Goal: Task Accomplishment & Management: Use online tool/utility

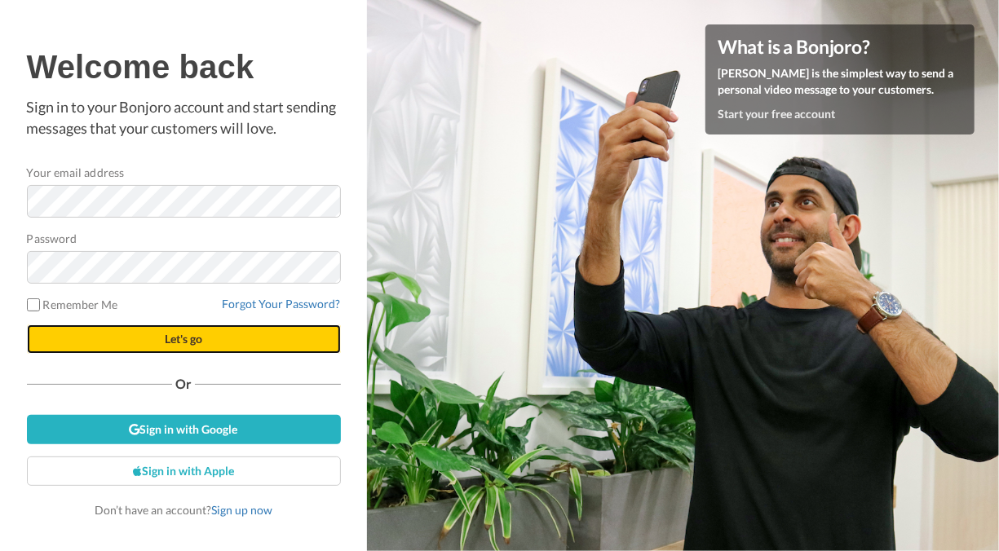
click at [185, 342] on span "Let's go" at bounding box center [184, 339] width 38 height 14
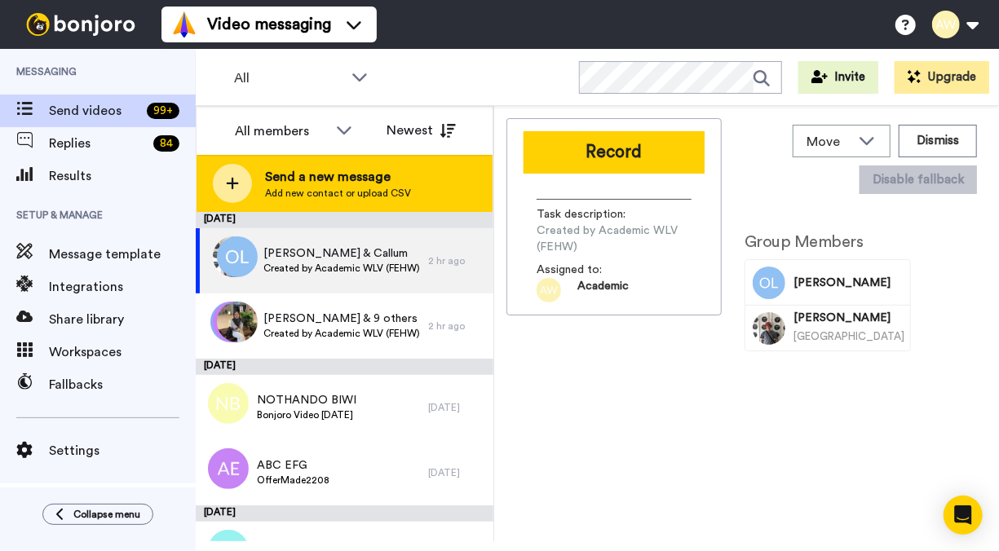
click at [417, 168] on div "Send a new message Add new contact or upload CSV" at bounding box center [344, 183] width 296 height 57
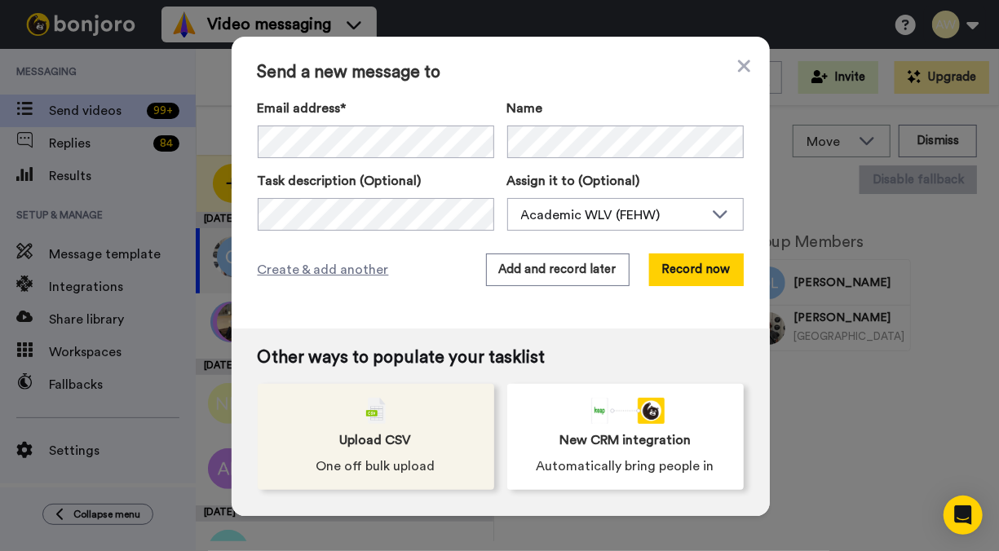
click at [413, 445] on div "Upload CSV One off bulk upload" at bounding box center [376, 437] width 236 height 106
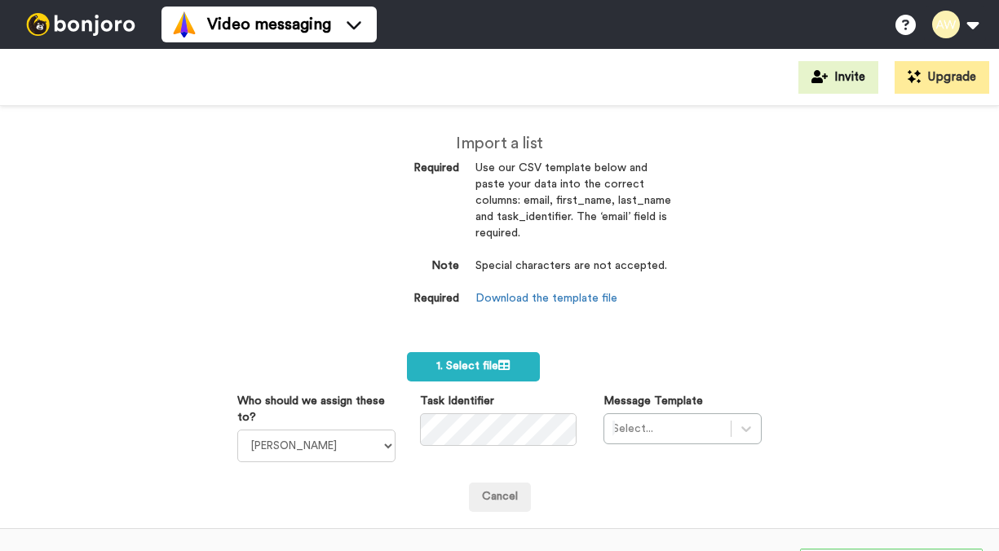
click at [501, 360] on icon at bounding box center [503, 365] width 11 height 11
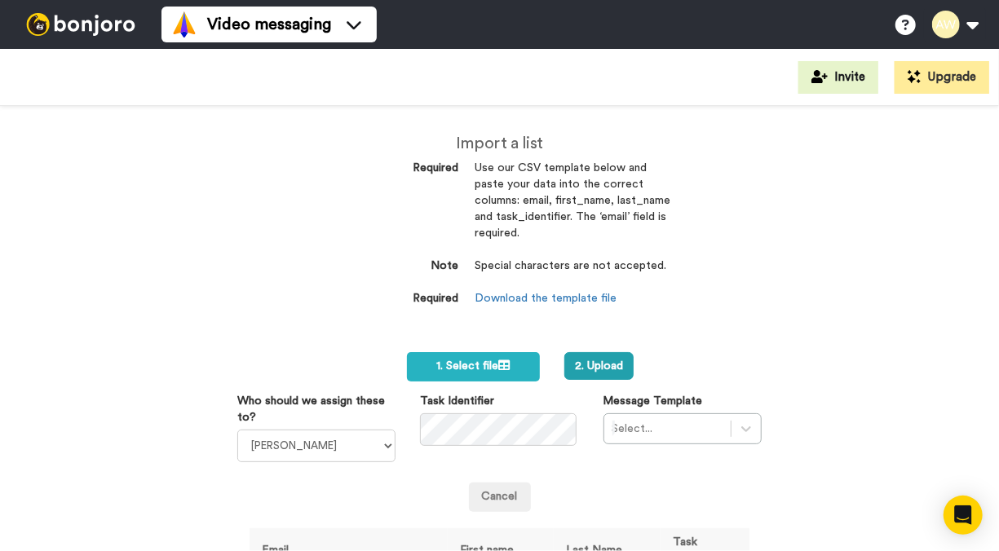
scroll to position [245, 0]
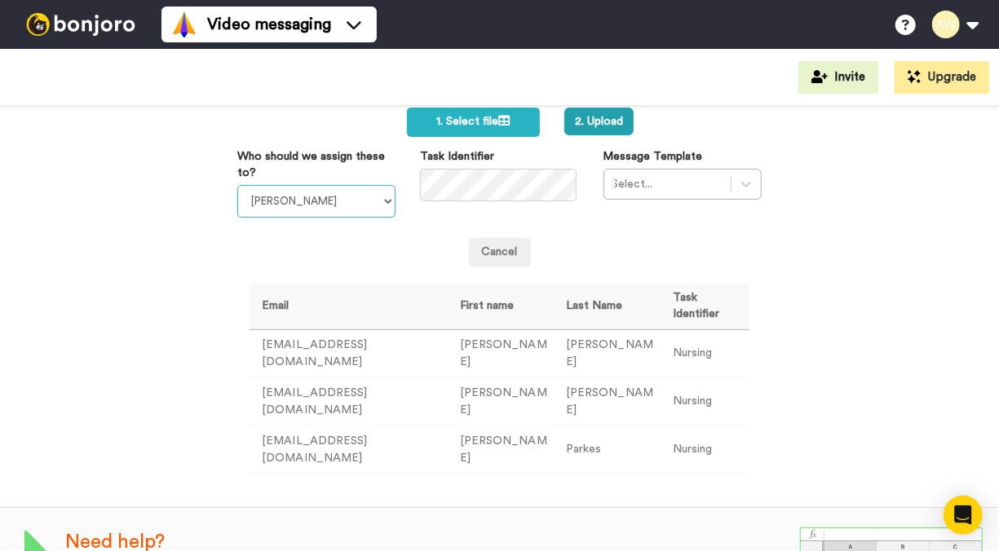
click at [371, 202] on select "Laura Wright Amarjit Duggal WLV Academic (FSE) Divandra Birla Bolutife Ademokoy…" at bounding box center [316, 201] width 158 height 33
select select "893d32a1-1eca-438f-900e-e073b28e2bc9"
click at [237, 185] on select "Laura Wright Amarjit Duggal WLV Academic (FSE) Divandra Birla Bolutife Ademokoy…" at bounding box center [316, 201] width 158 height 33
click at [731, 185] on div at bounding box center [745, 184] width 29 height 29
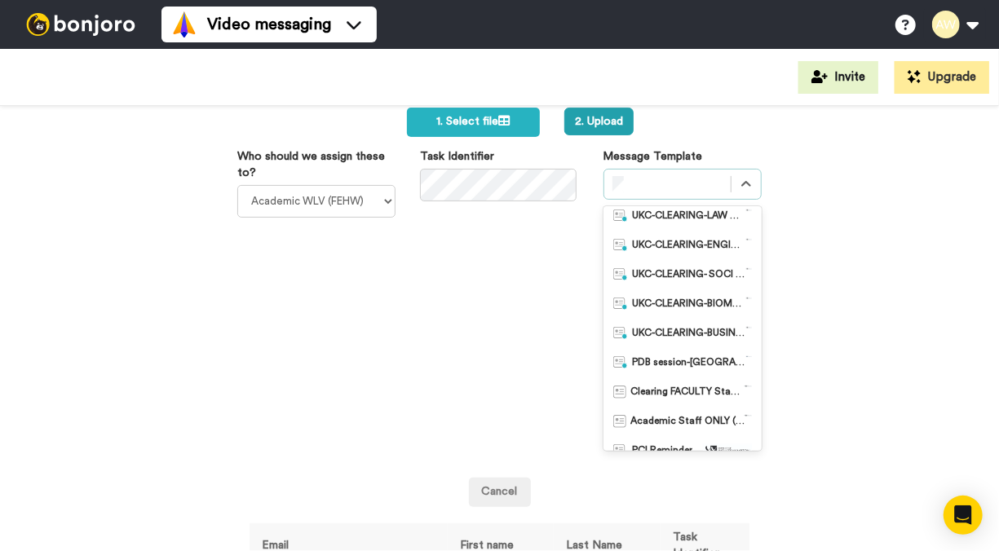
scroll to position [734, 0]
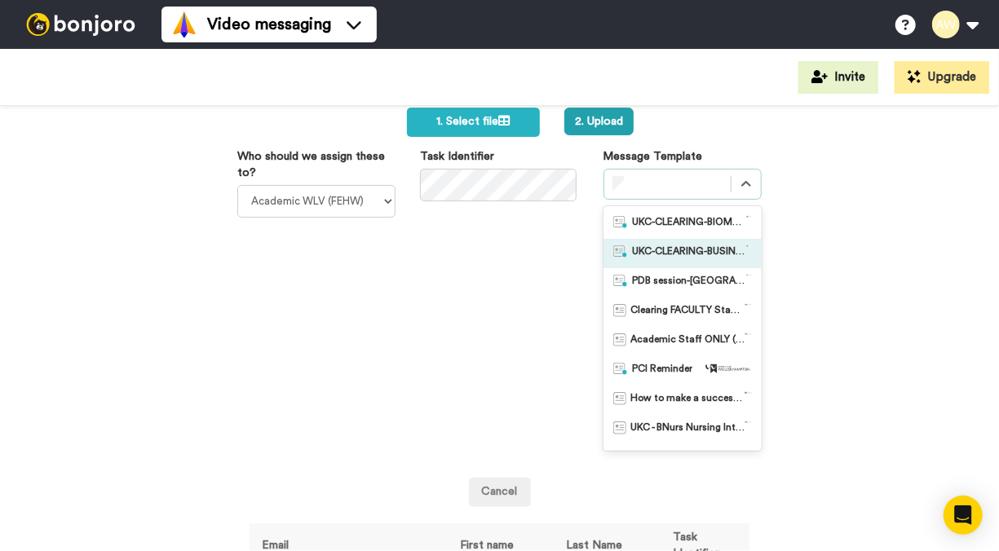
click at [420, 292] on div "Who should we assign these to? Laura Wright Amarjit Duggal WLV Academic (FSE) D…" at bounding box center [499, 302] width 549 height 309
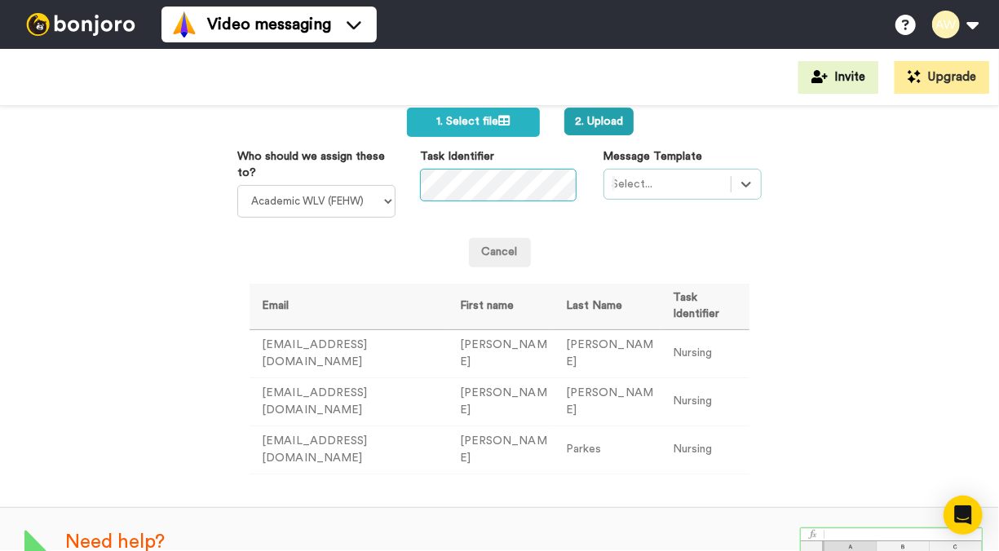
click at [647, 187] on div at bounding box center [667, 184] width 110 height 20
click at [738, 185] on icon at bounding box center [746, 184] width 16 height 16
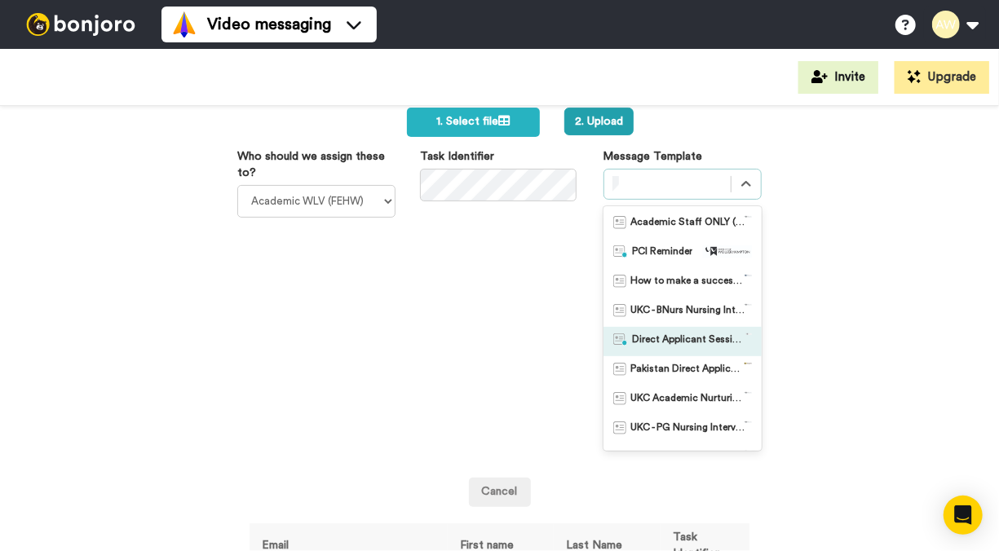
scroll to position [877, 0]
